Goal: Information Seeking & Learning: Find specific fact

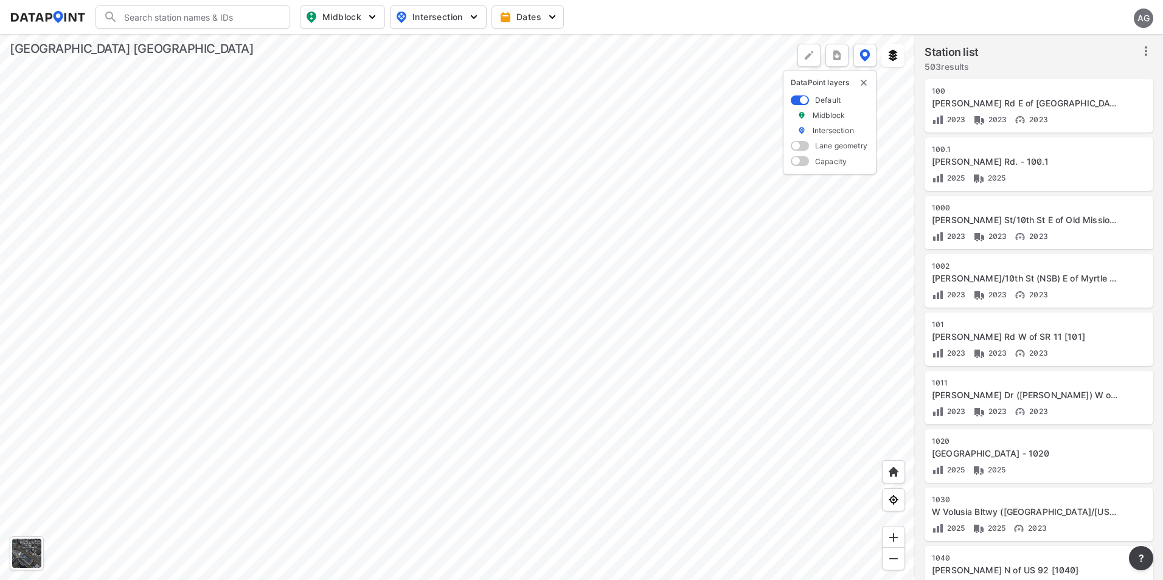
click at [159, 19] on input "Search" at bounding box center [200, 16] width 164 height 19
click at [176, 38] on li "( 380 ) CR [STREET_ADDRESS] [ 380 ]" at bounding box center [193, 48] width 195 height 34
type input "(380) CR [STREET_ADDRESS] [380]"
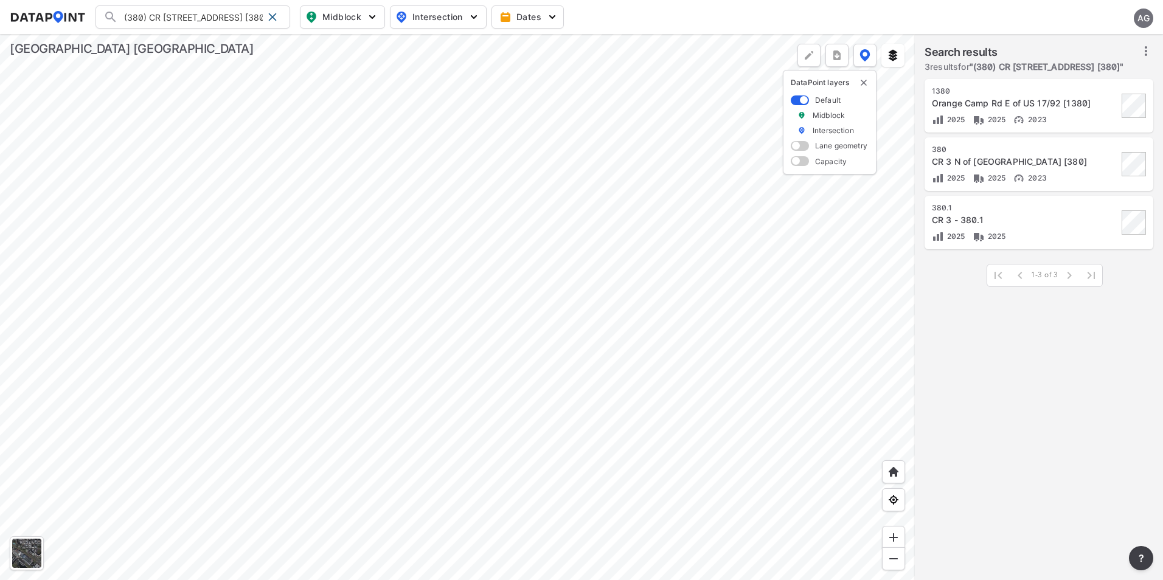
click at [1071, 168] on div "CR 3 N of [GEOGRAPHIC_DATA] [380]" at bounding box center [1025, 162] width 186 height 12
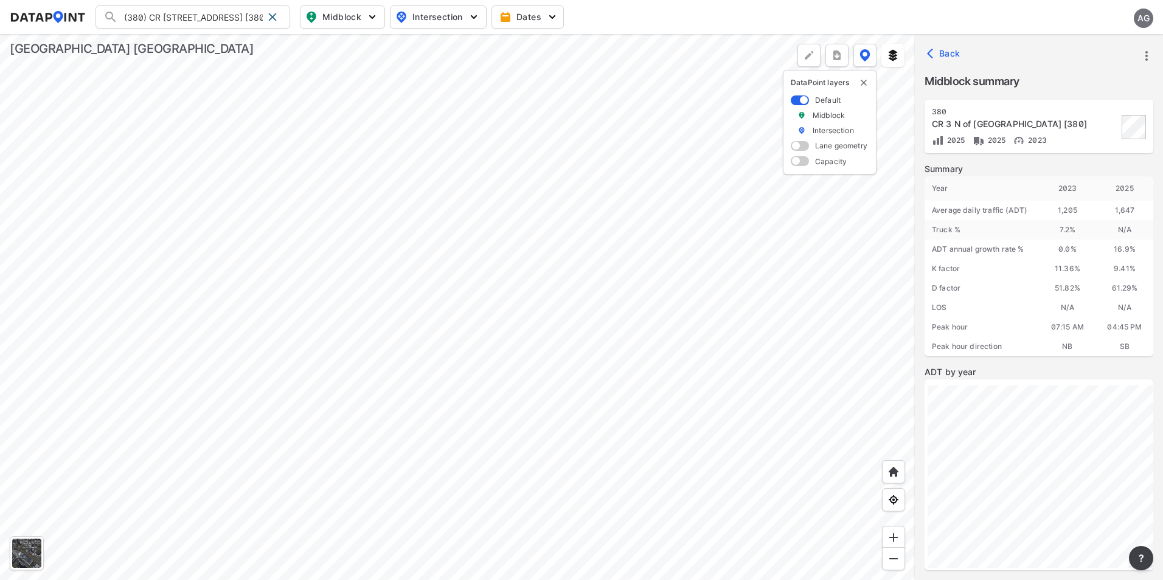
click at [929, 49] on icon "button" at bounding box center [933, 53] width 12 height 12
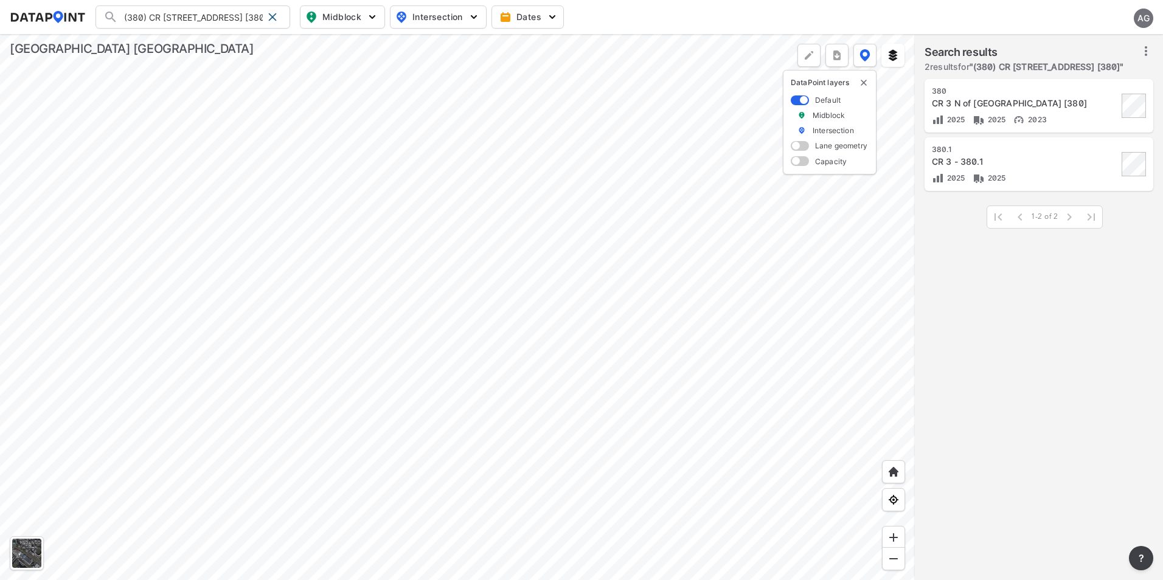
click at [1012, 168] on div "CR 3 - 380.1" at bounding box center [1025, 162] width 186 height 12
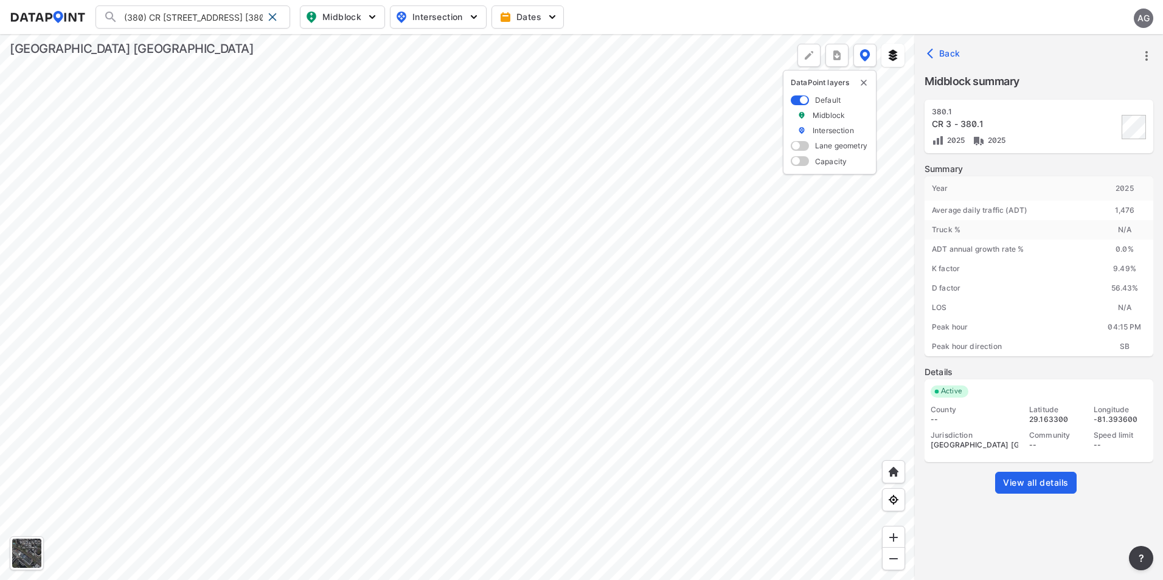
click at [931, 50] on icon "button" at bounding box center [930, 54] width 6 height 10
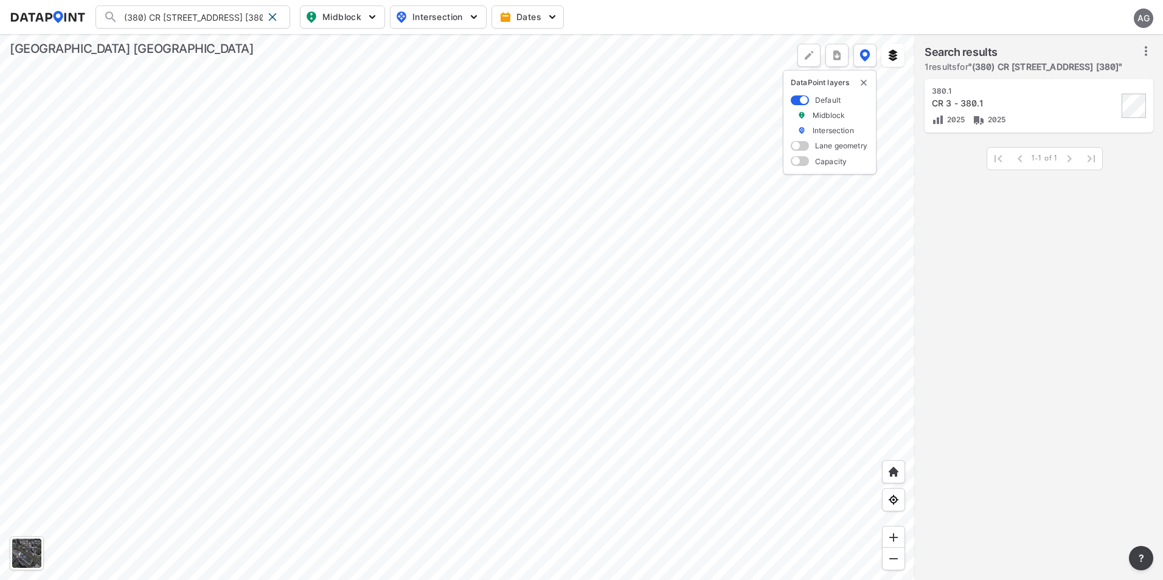
click at [492, 237] on div at bounding box center [457, 307] width 915 height 546
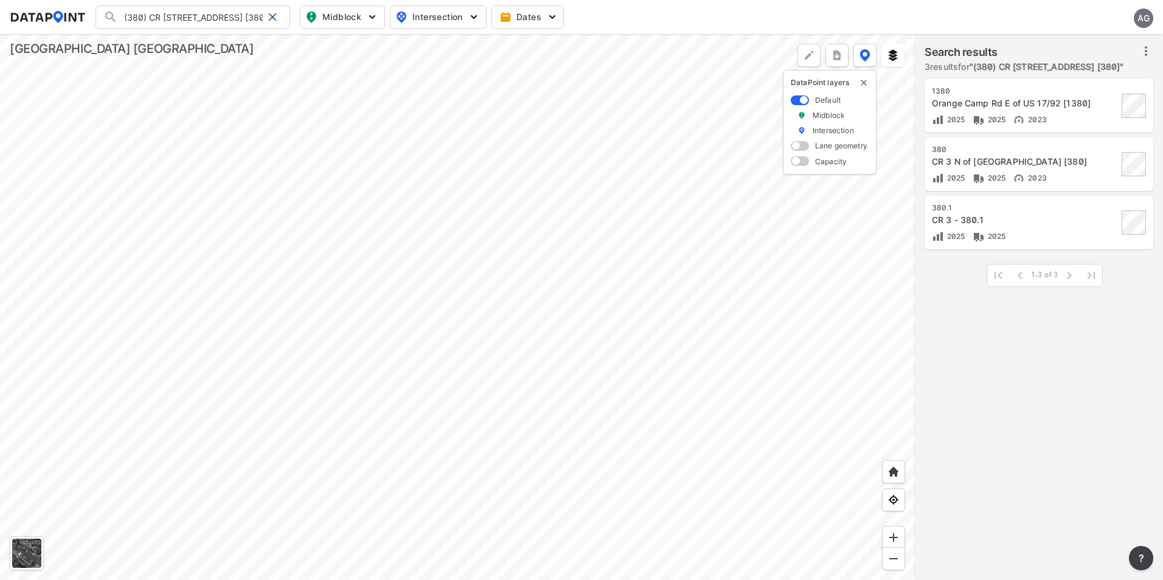
click at [1069, 181] on div "[STREET_ADDRESS] [380] 2025 2025 2023" at bounding box center [1025, 165] width 186 height 40
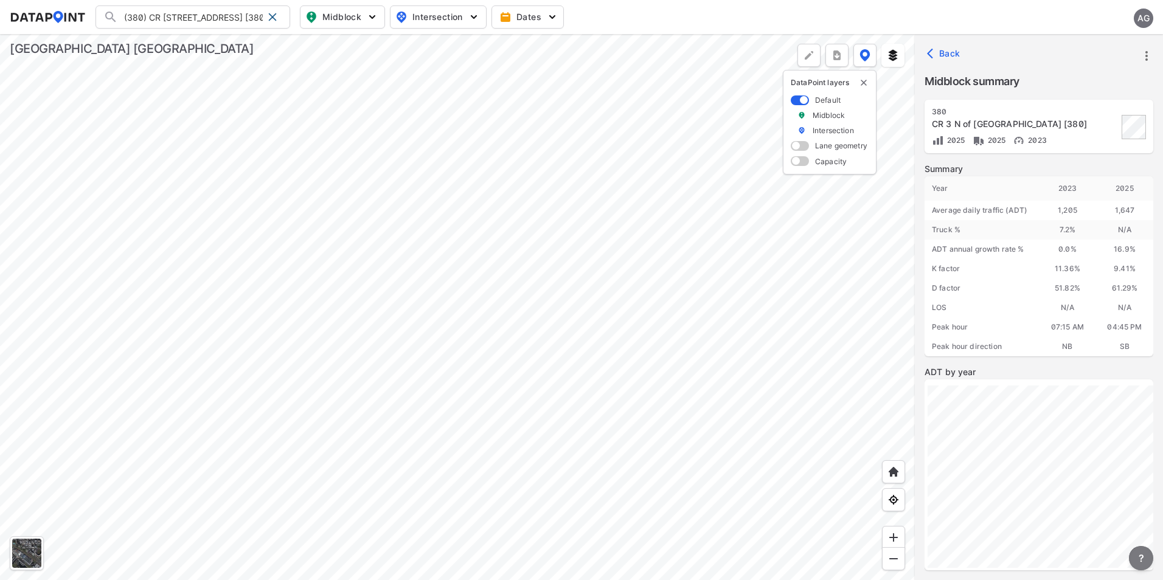
click at [1136, 562] on button "?" at bounding box center [1141, 558] width 24 height 24
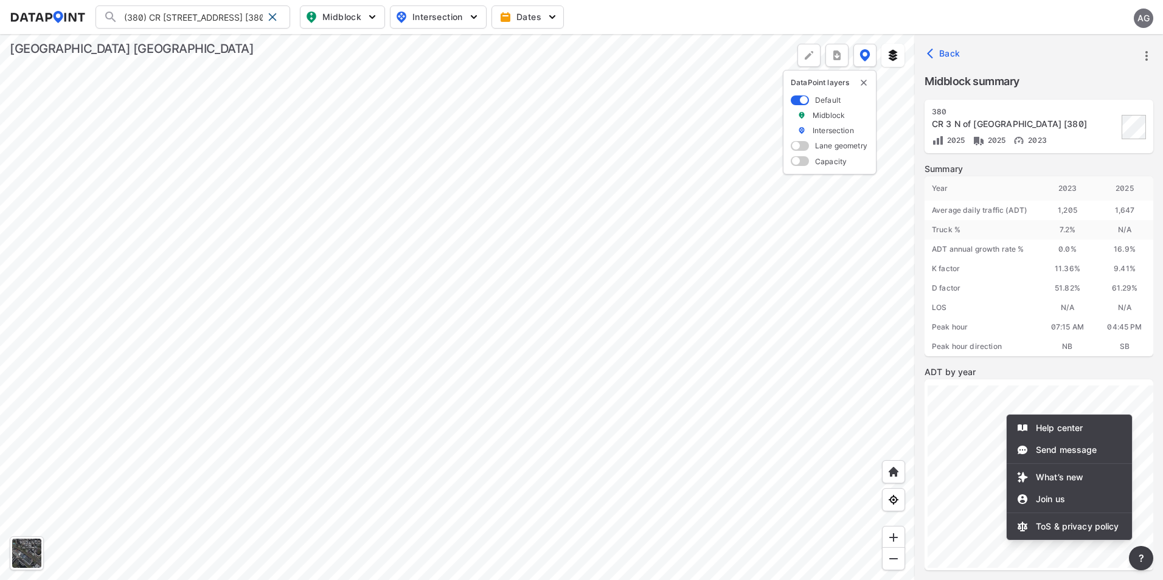
click at [1145, 54] on div at bounding box center [581, 290] width 1163 height 580
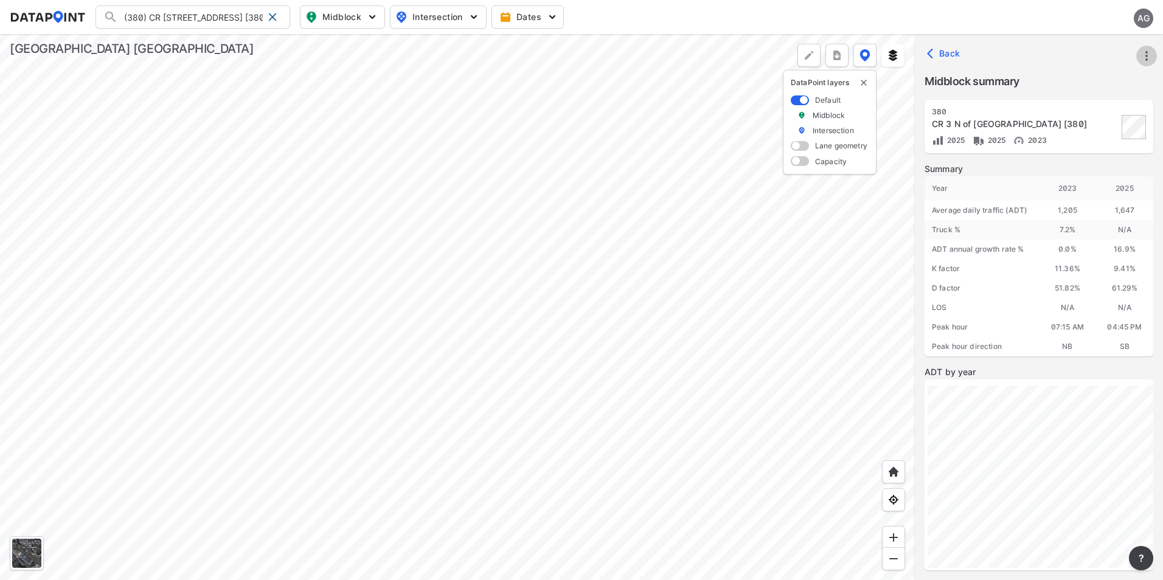
click at [1145, 57] on icon "more" at bounding box center [1146, 56] width 15 height 15
click at [1105, 60] on li "View all details" at bounding box center [1095, 56] width 117 height 22
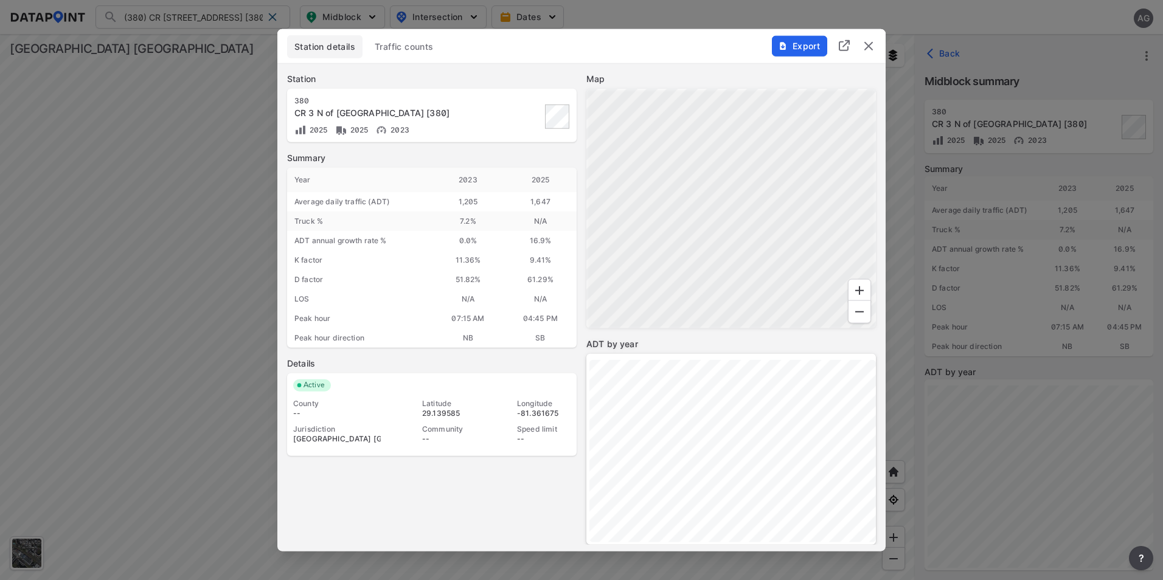
click at [394, 40] on button "Traffic counts" at bounding box center [404, 46] width 74 height 23
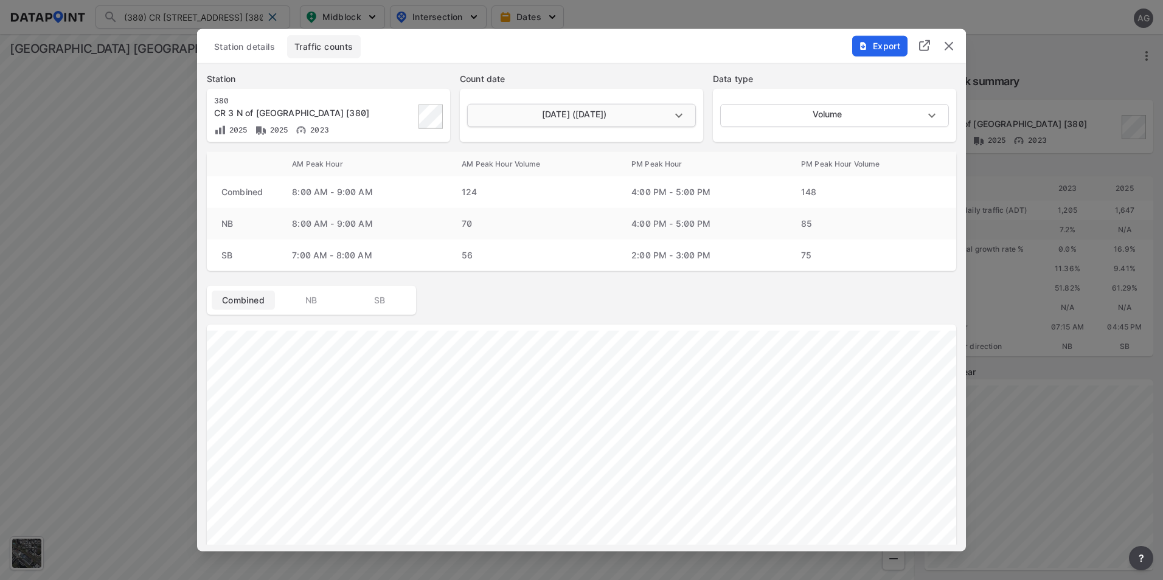
click at [676, 116] on body "(380) CR 3 N of [GEOGRAPHIC_DATA] [380] (380) CR 3 N of [GEOGRAPHIC_DATA] [380]…" at bounding box center [581, 290] width 1163 height 580
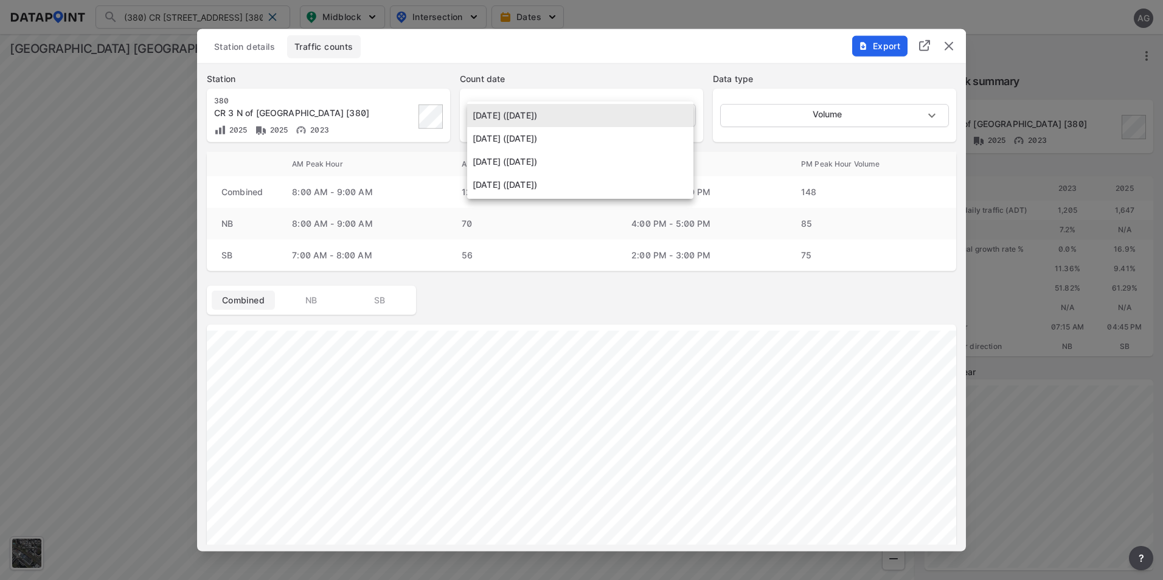
click at [594, 164] on li "[DATE] ([DATE])" at bounding box center [580, 161] width 226 height 23
type input "[DATE]"
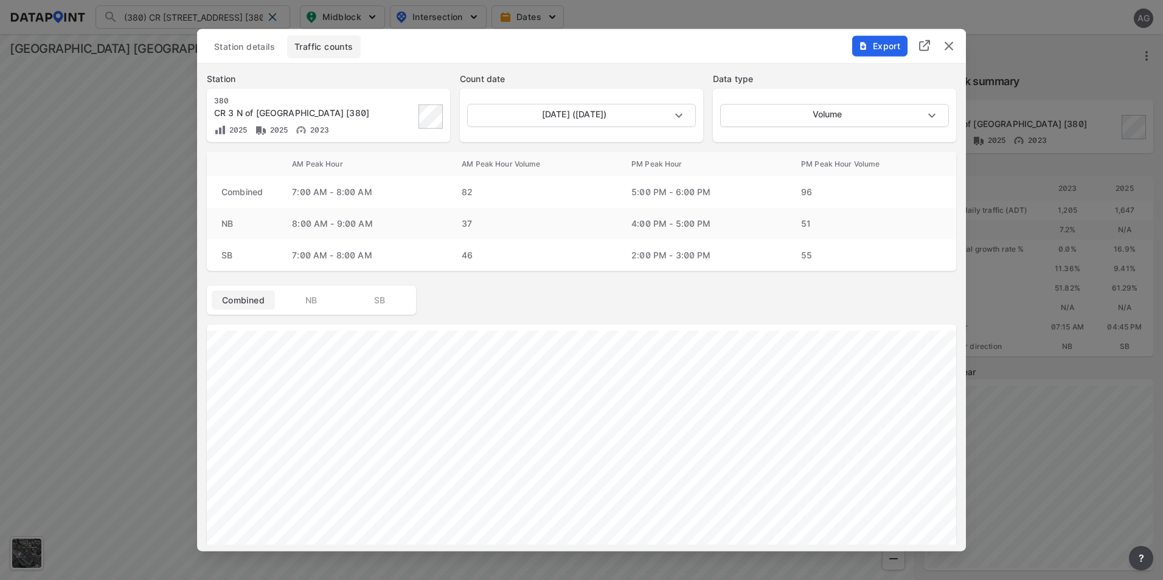
drag, startPoint x: 953, startPoint y: 46, endPoint x: 1114, endPoint y: 35, distance: 160.9
click at [953, 46] on img "delete" at bounding box center [949, 46] width 15 height 15
